Goal: Find specific page/section: Find specific page/section

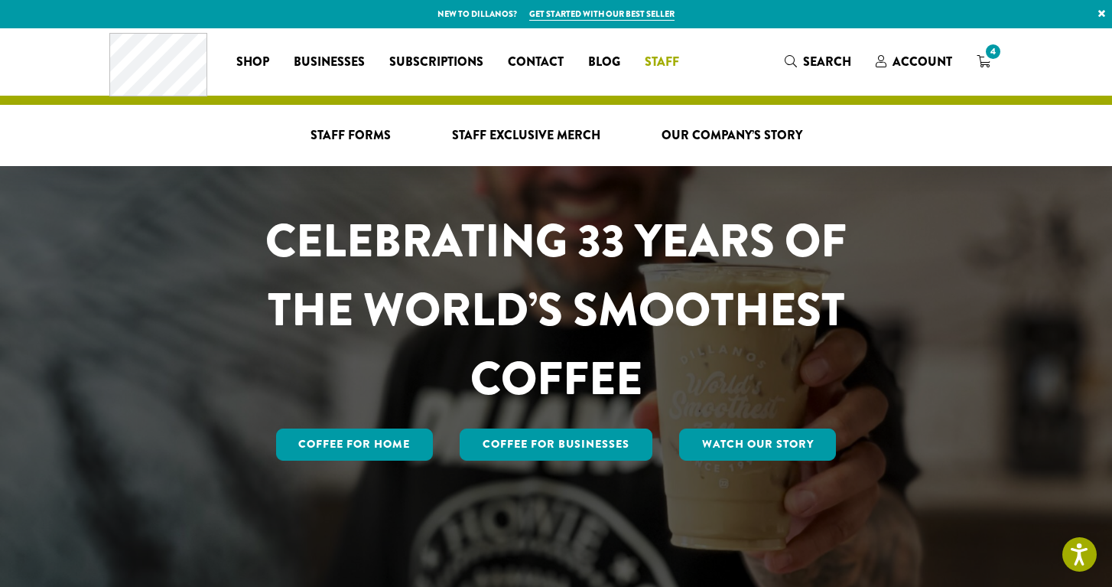
click at [660, 63] on span "Staff" at bounding box center [662, 62] width 34 height 19
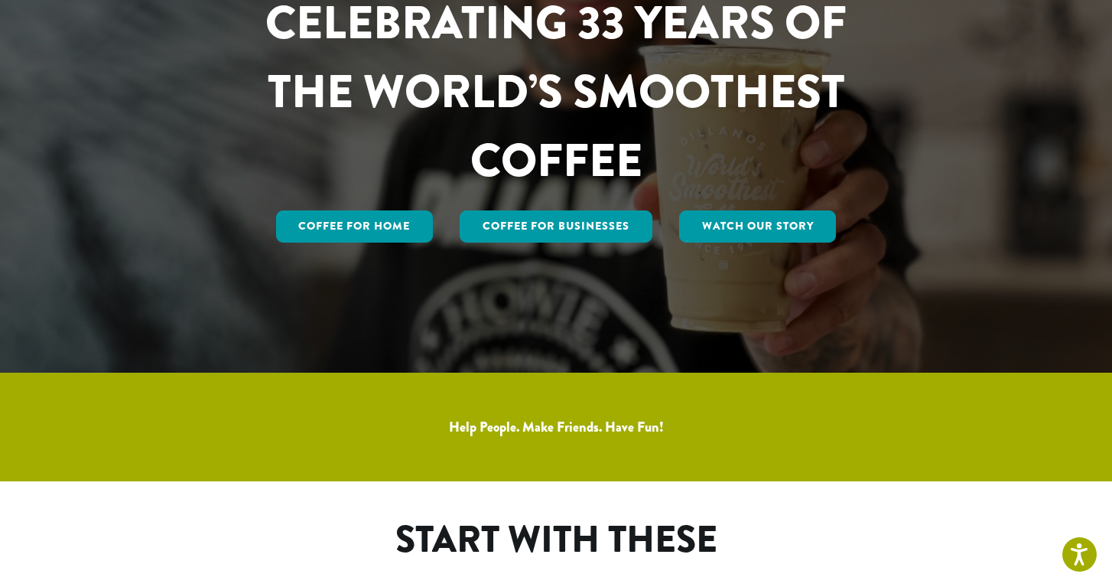
scroll to position [267, 0]
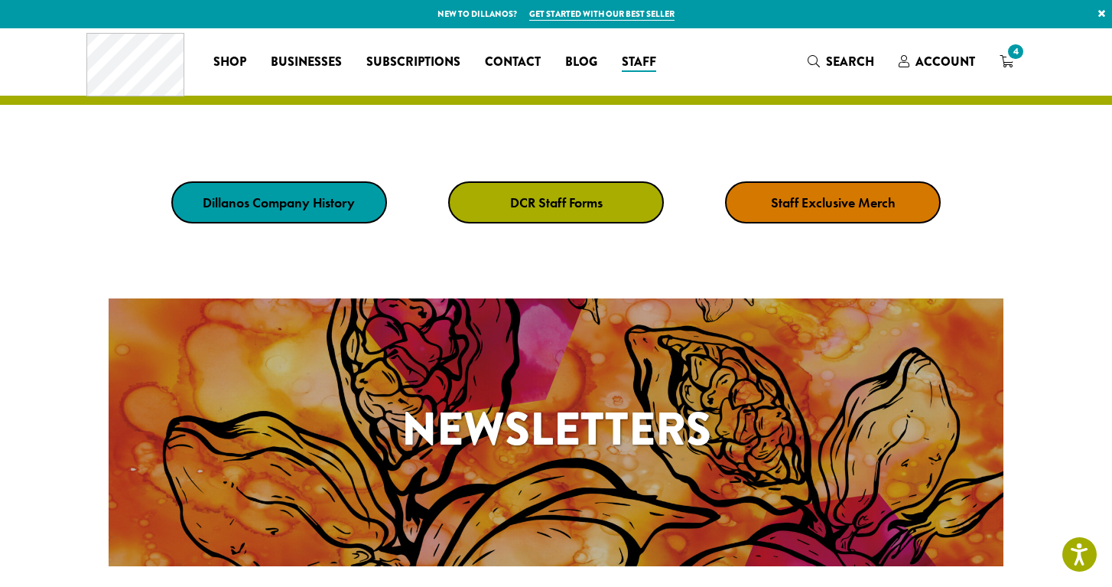
click at [589, 205] on strong "DCR Staff Forms" at bounding box center [556, 203] width 93 height 18
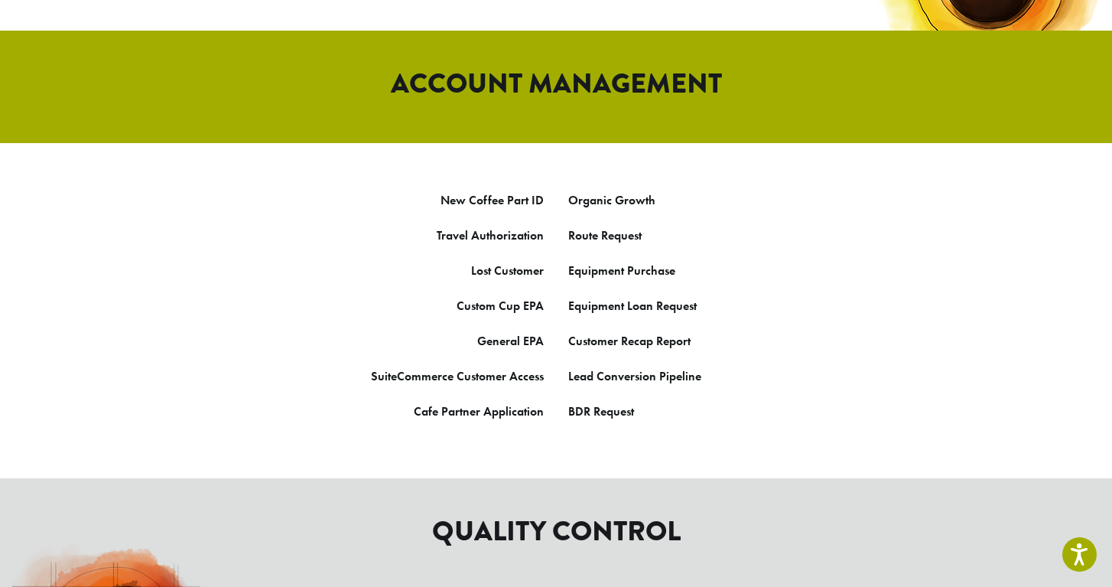
scroll to position [814, 0]
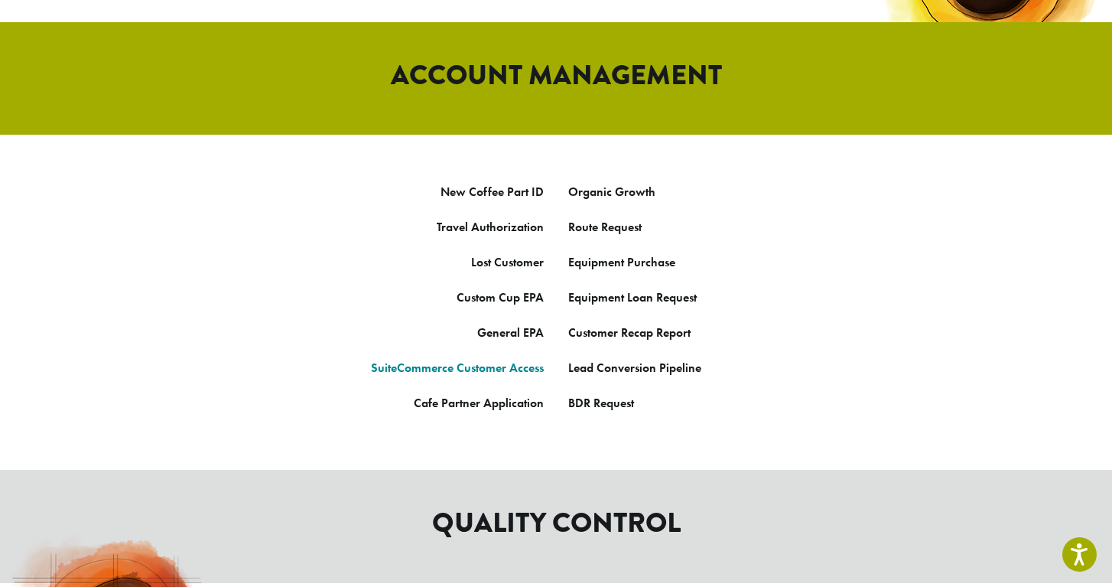
click at [524, 359] on link "SuiteCommerce Customer Access" at bounding box center [457, 367] width 173 height 16
